Goal: Information Seeking & Learning: Learn about a topic

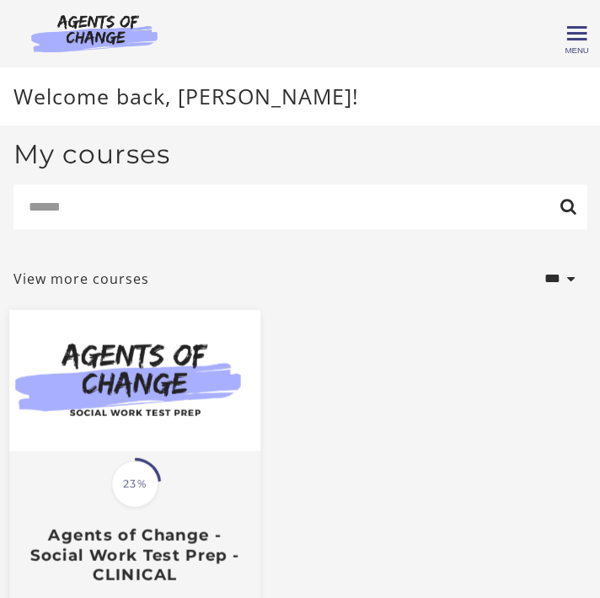
click at [131, 374] on img at bounding box center [134, 379] width 251 height 141
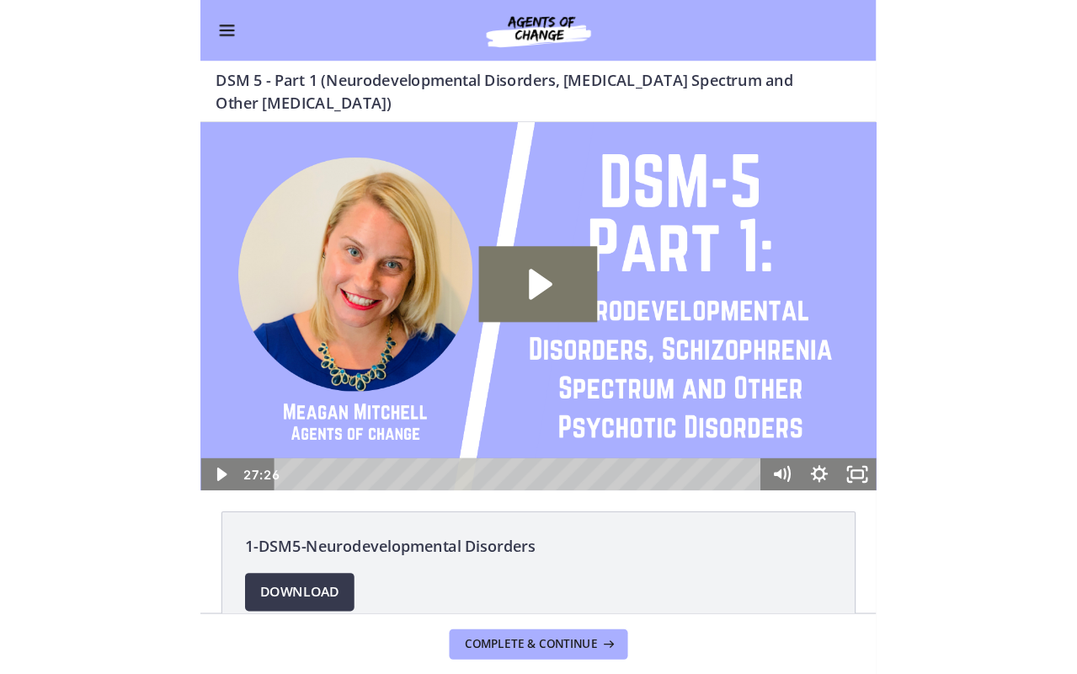
scroll to position [9, 0]
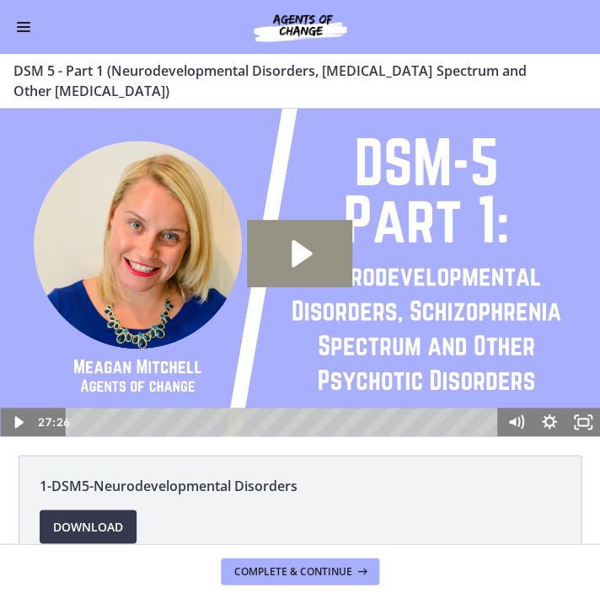
click at [302, 245] on icon "Play Video: cmseadc4lpnc72iv6tpg.mp4" at bounding box center [301, 253] width 20 height 27
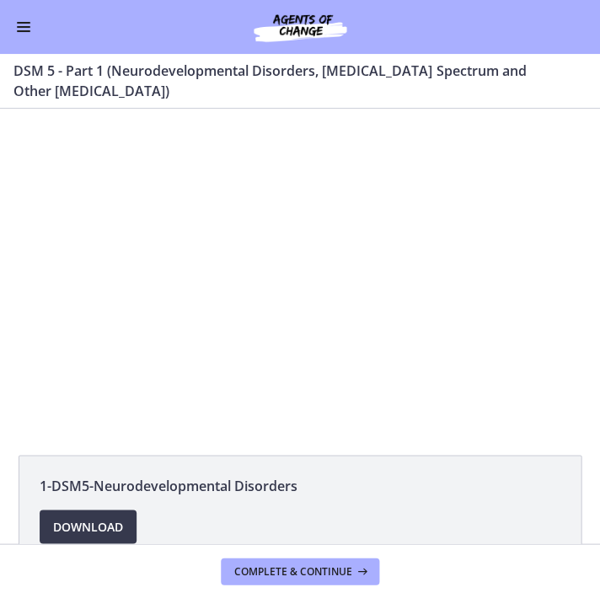
click at [309, 262] on div at bounding box center [299, 267] width 599 height 337
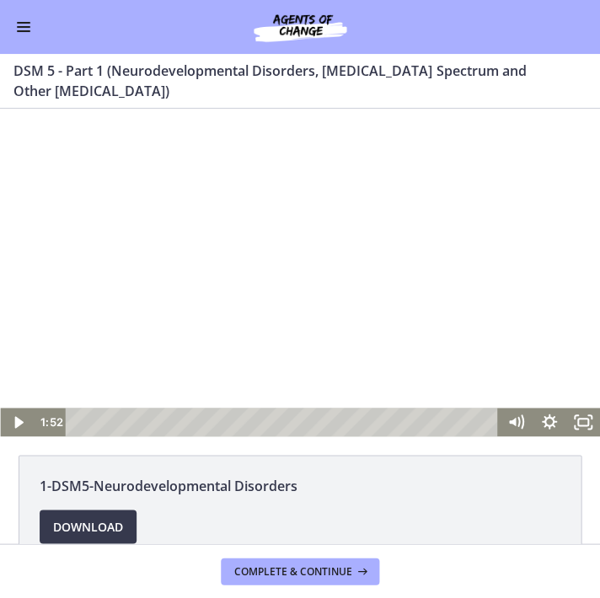
click at [100, 424] on div "Playbar" at bounding box center [284, 422] width 412 height 29
click at [305, 290] on div at bounding box center [299, 267] width 599 height 337
click at [275, 262] on div at bounding box center [299, 267] width 599 height 337
click at [296, 274] on div at bounding box center [299, 267] width 599 height 337
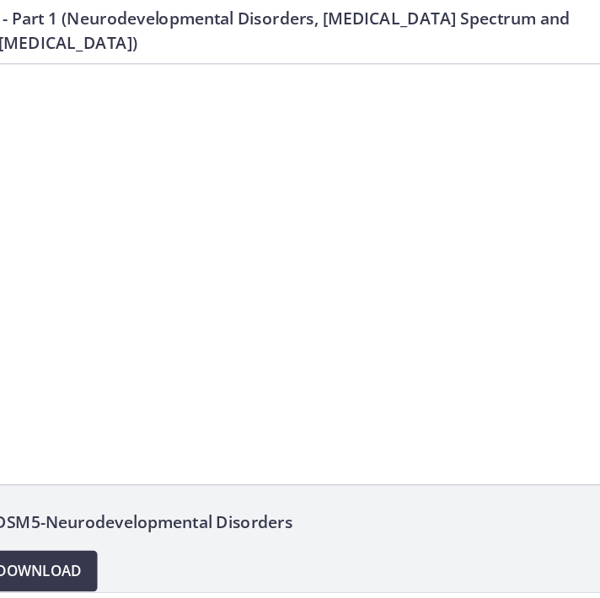
click at [293, 266] on div at bounding box center [232, 221] width 599 height 337
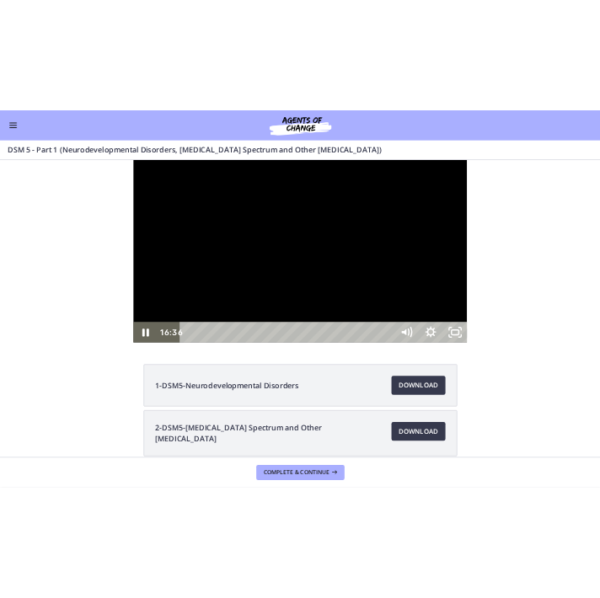
scroll to position [0, 0]
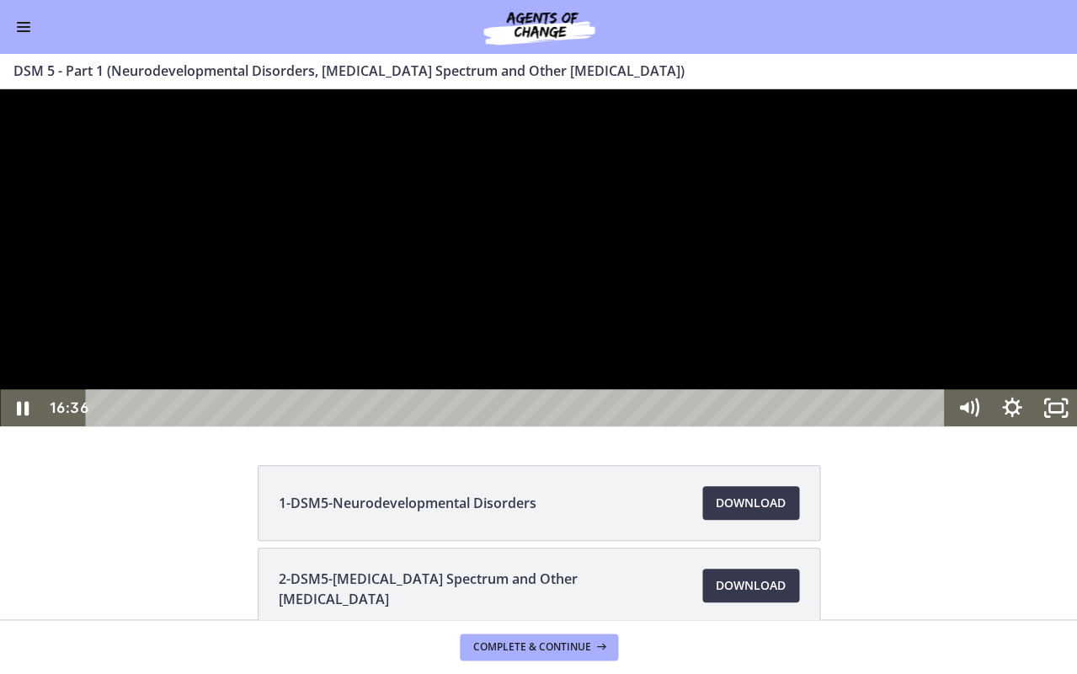
click at [342, 426] on div at bounding box center [538, 257] width 1077 height 337
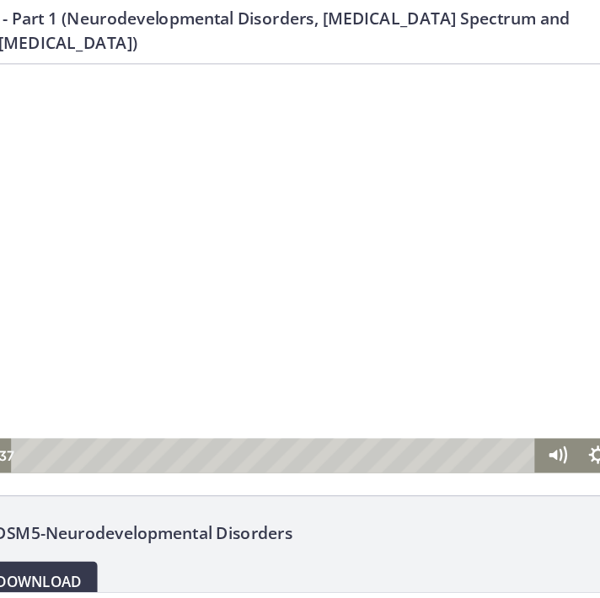
click at [255, 255] on div at bounding box center [232, 232] width 599 height 337
click at [275, 243] on div at bounding box center [232, 232] width 599 height 337
click at [253, 216] on div at bounding box center [232, 232] width 599 height 337
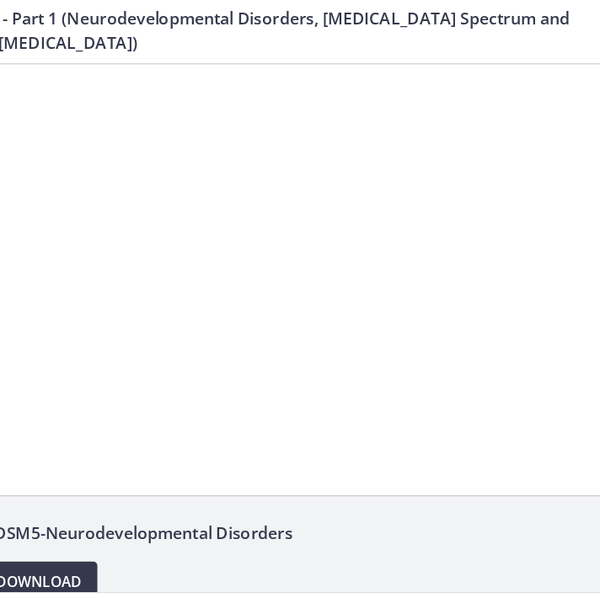
click at [290, 226] on div at bounding box center [232, 232] width 599 height 337
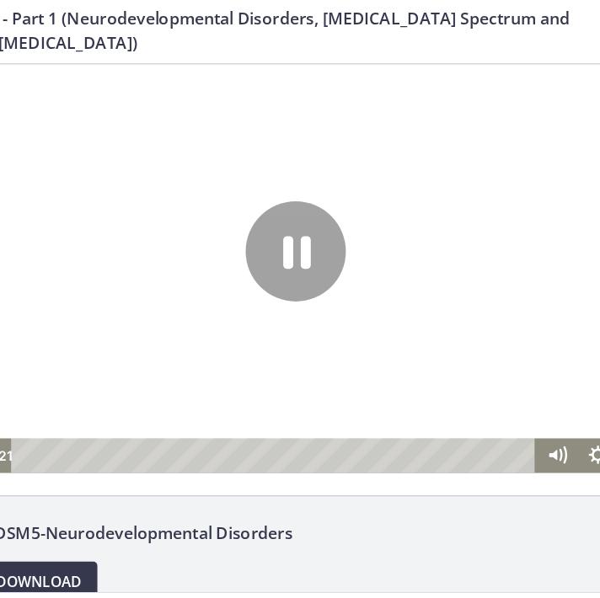
click at [290, 226] on div at bounding box center [232, 232] width 599 height 337
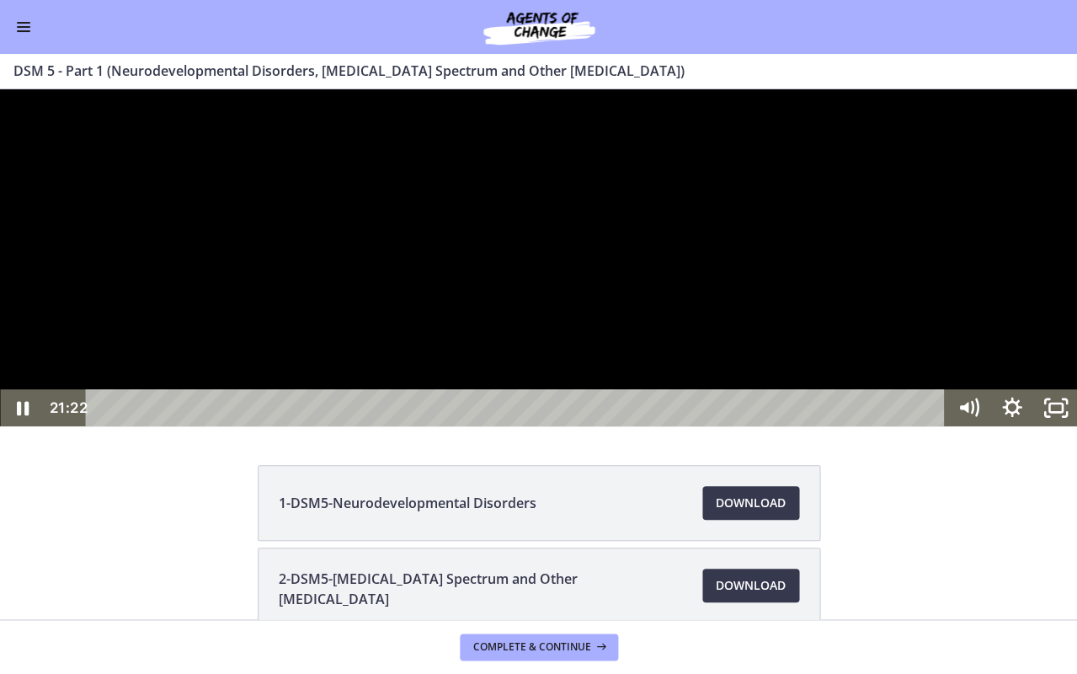
click at [517, 426] on div at bounding box center [538, 257] width 1077 height 337
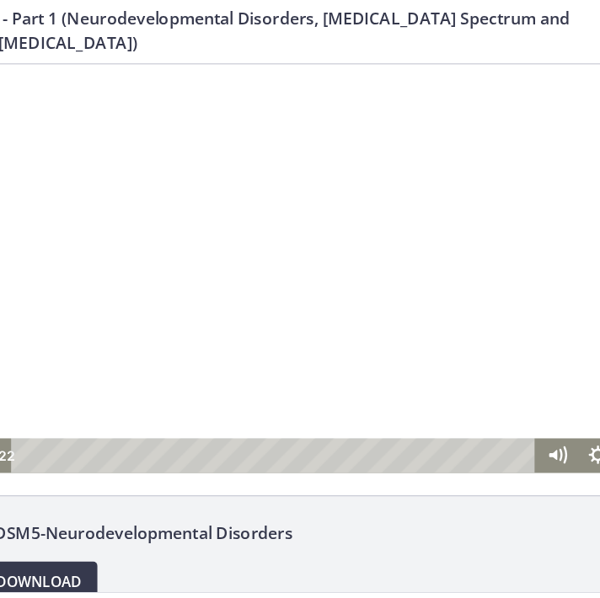
click at [217, 243] on div at bounding box center [232, 232] width 599 height 337
click at [291, 222] on div at bounding box center [232, 232] width 599 height 337
click at [233, 168] on div at bounding box center [232, 232] width 599 height 337
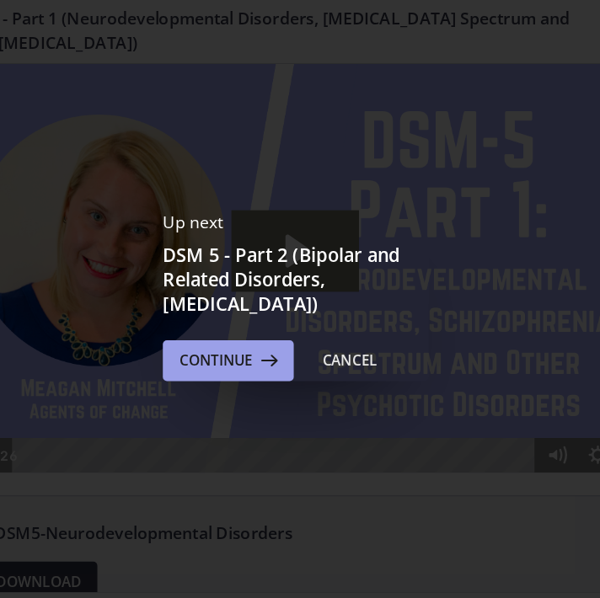
click at [204, 343] on span "Continue" at bounding box center [234, 353] width 61 height 20
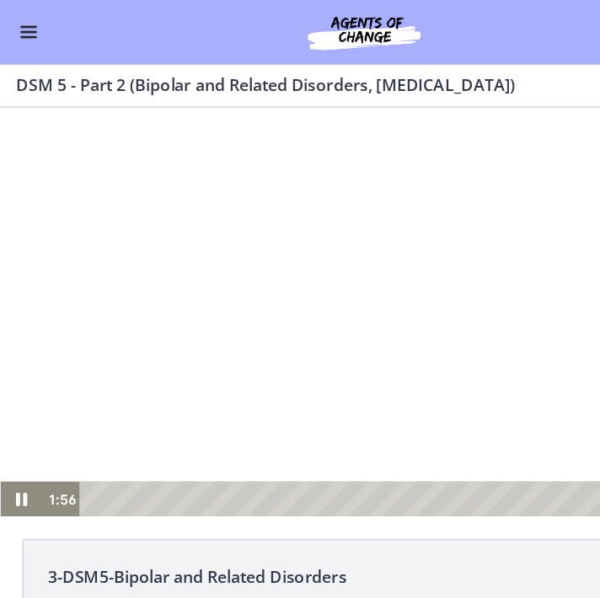
click at [296, 244] on div at bounding box center [299, 275] width 599 height 337
click at [276, 264] on div at bounding box center [299, 275] width 599 height 337
click at [122, 191] on div at bounding box center [299, 275] width 599 height 337
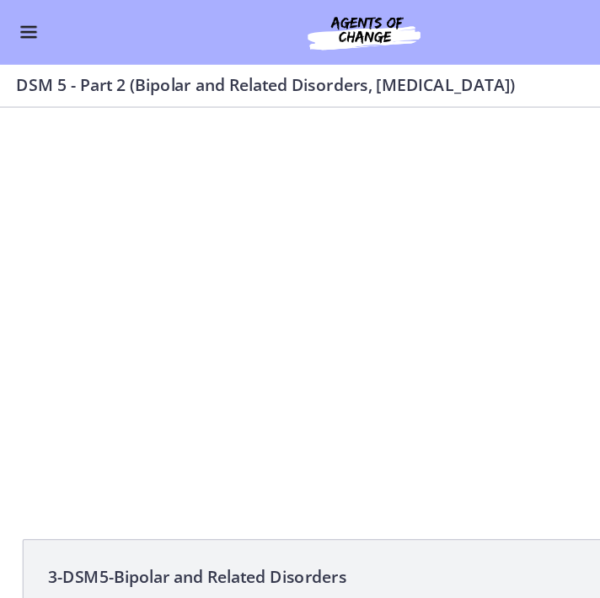
click at [337, 281] on div at bounding box center [299, 275] width 599 height 337
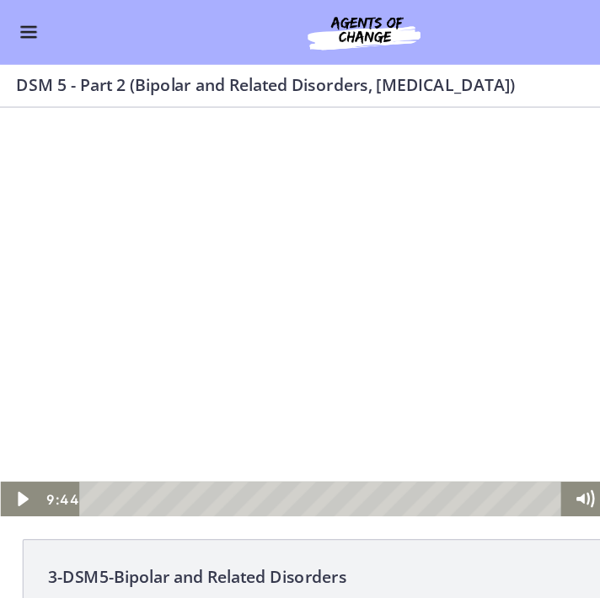
click at [307, 277] on div at bounding box center [299, 275] width 599 height 337
click at [319, 257] on div at bounding box center [299, 275] width 599 height 337
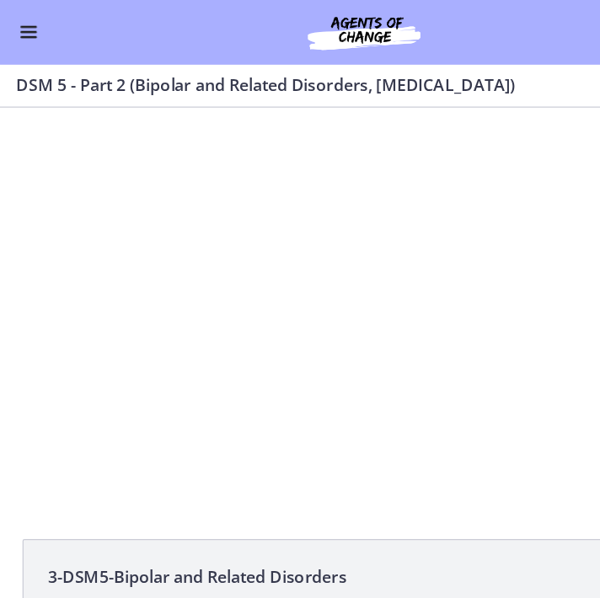
click at [304, 273] on div at bounding box center [299, 275] width 599 height 337
click at [331, 303] on div at bounding box center [299, 275] width 599 height 337
